Goal: Transaction & Acquisition: Obtain resource

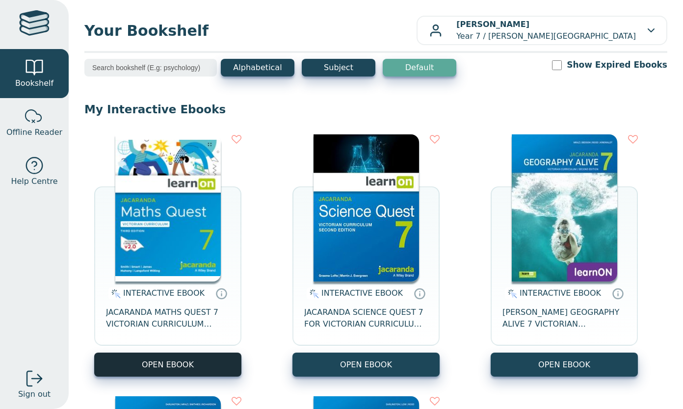
click at [181, 364] on button "OPEN EBOOK" at bounding box center [167, 365] width 147 height 24
click at [128, 375] on button "OPEN EBOOK" at bounding box center [167, 365] width 147 height 24
